Goal: Task Accomplishment & Management: Manage account settings

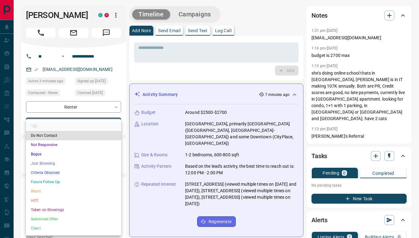
click at [65, 206] on li "Taken on Showings" at bounding box center [73, 209] width 95 height 9
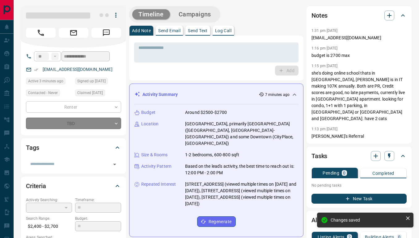
type input "*"
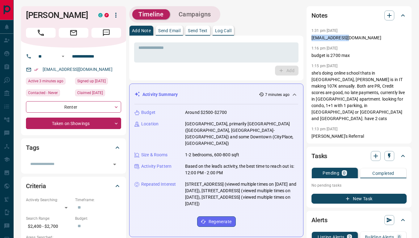
drag, startPoint x: 350, startPoint y: 39, endPoint x: 311, endPoint y: 40, distance: 38.9
click at [311, 40] on div "Notes 1:31 pm [DATE] [EMAIL_ADDRESS][DOMAIN_NAME] 1:16 pm [DATE] budget is 2700…" at bounding box center [358, 74] width 105 height 137
copy p "[EMAIL_ADDRESS][DOMAIN_NAME]"
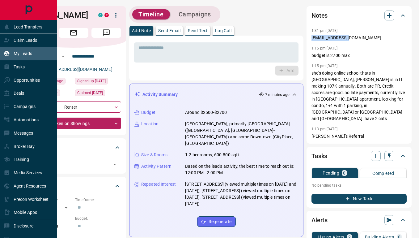
click at [9, 51] on icon at bounding box center [6, 53] width 5 height 5
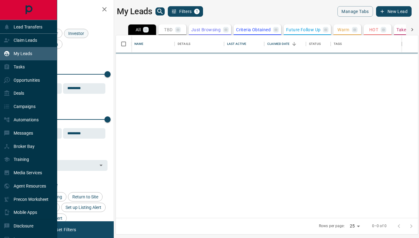
scroll to position [182, 302]
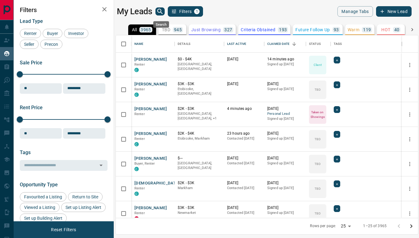
click at [161, 14] on icon "search button" at bounding box center [159, 11] width 7 height 7
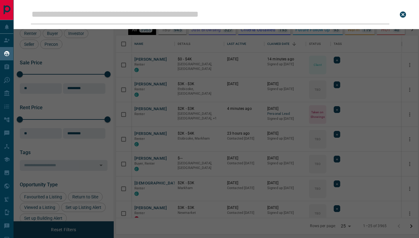
click at [155, 14] on input "Leads Search Bar" at bounding box center [210, 14] width 358 height 19
type input "**********"
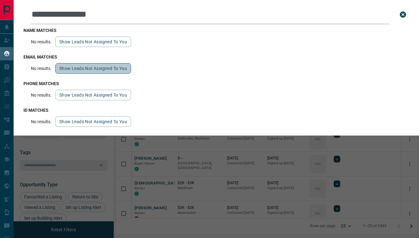
click at [103, 68] on button "Show leads not assigned to you" at bounding box center [93, 68] width 76 height 11
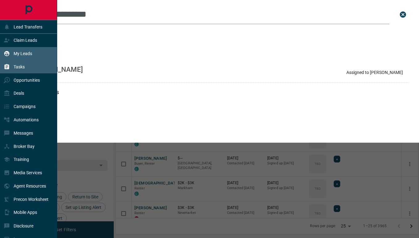
click at [9, 69] on icon at bounding box center [7, 66] width 5 height 5
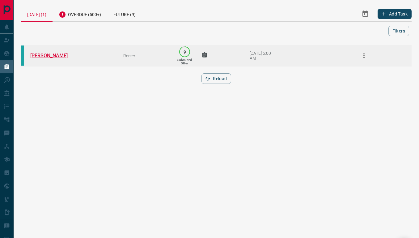
click at [55, 57] on link "[PERSON_NAME]" at bounding box center [53, 56] width 46 height 6
click at [360, 59] on icon "button" at bounding box center [363, 55] width 7 height 7
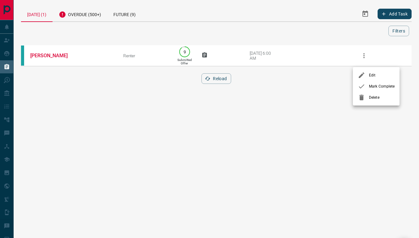
click at [365, 90] on icon at bounding box center [361, 85] width 7 height 7
